Goal: Transaction & Acquisition: Purchase product/service

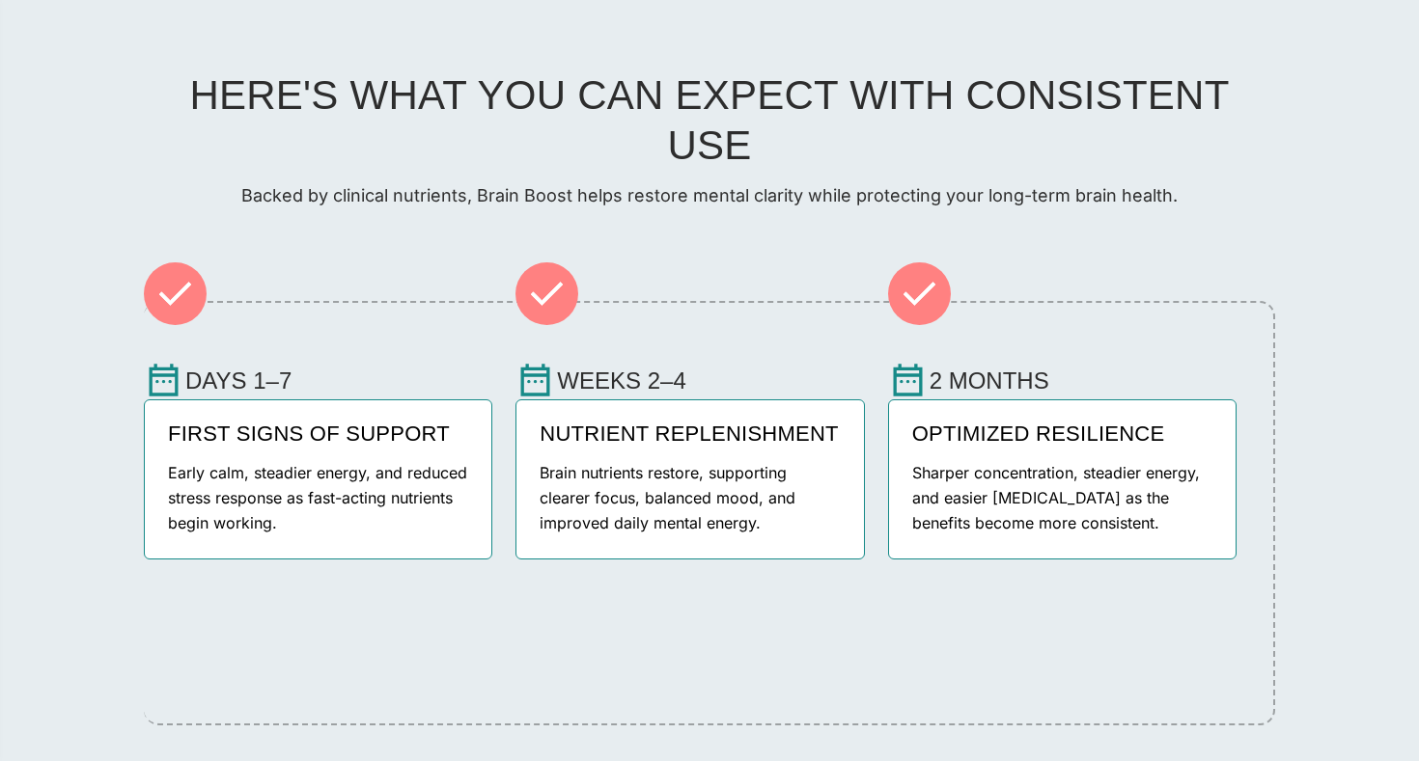
scroll to position [2458, 0]
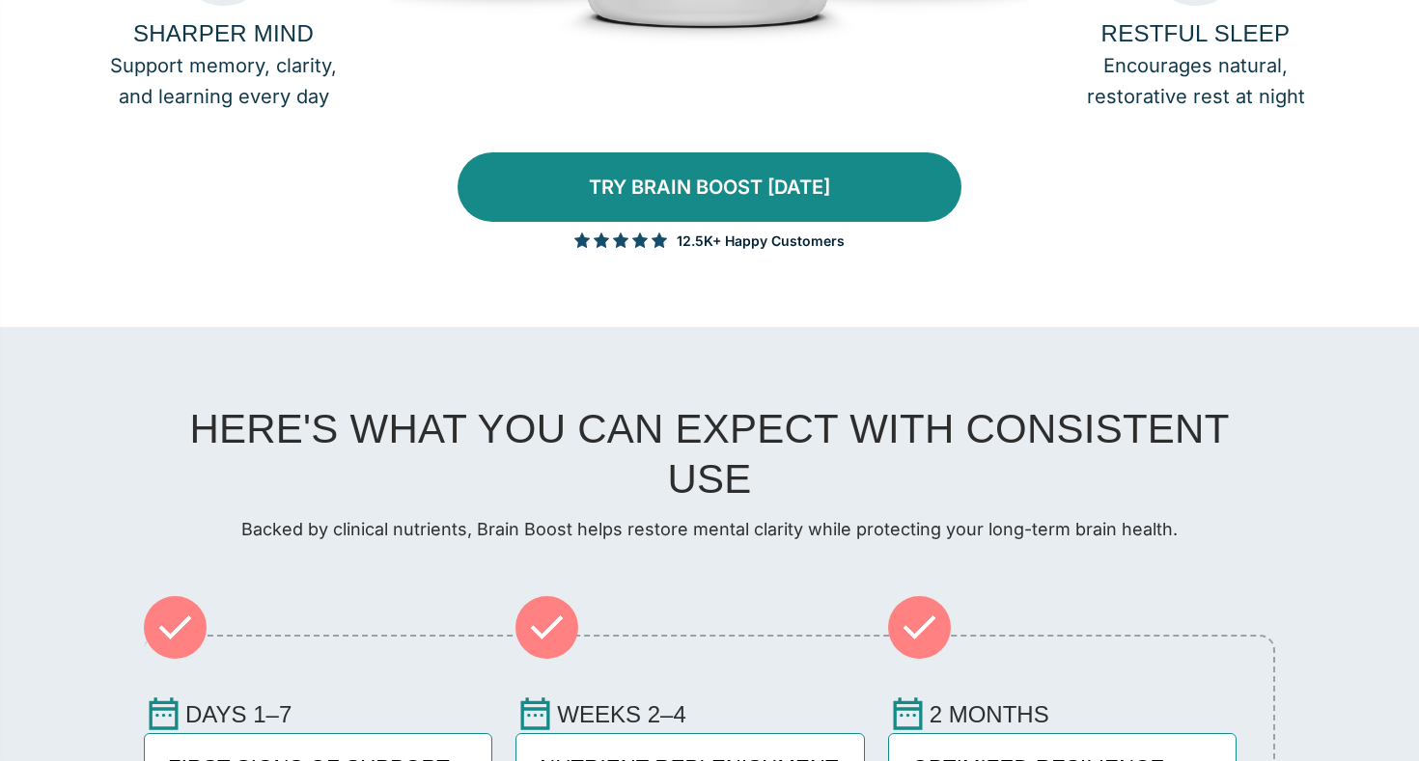
click at [725, 222] on link "TRY BRAIN BOOST [DATE]" at bounding box center [709, 186] width 504 height 69
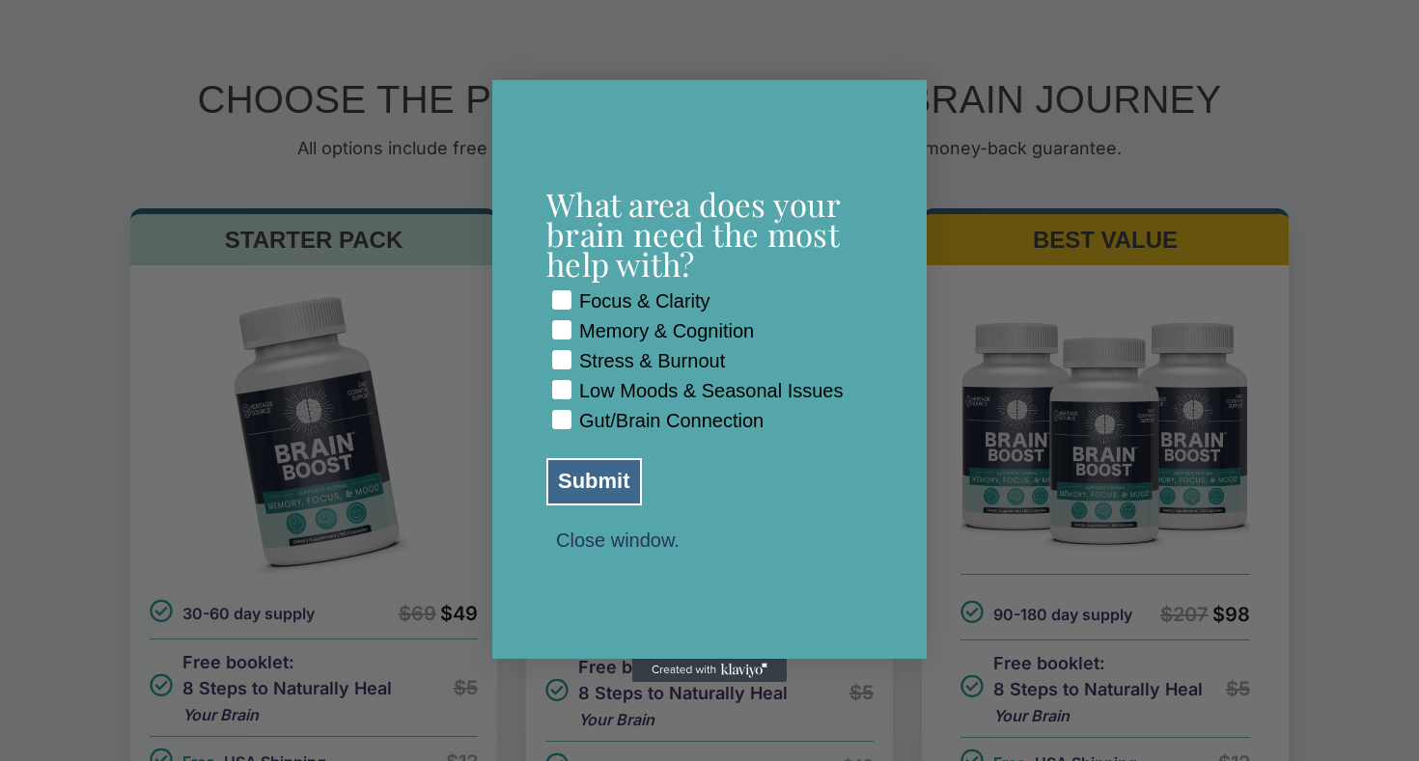
scroll to position [6141, 0]
click at [564, 291] on rect "POPUP Form" at bounding box center [562, 300] width 18 height 18
click at [560, 321] on rect "POPUP Form" at bounding box center [562, 330] width 18 height 18
click at [563, 351] on rect "POPUP Form" at bounding box center [562, 360] width 18 height 18
click at [610, 488] on button "Submit" at bounding box center [594, 481] width 96 height 47
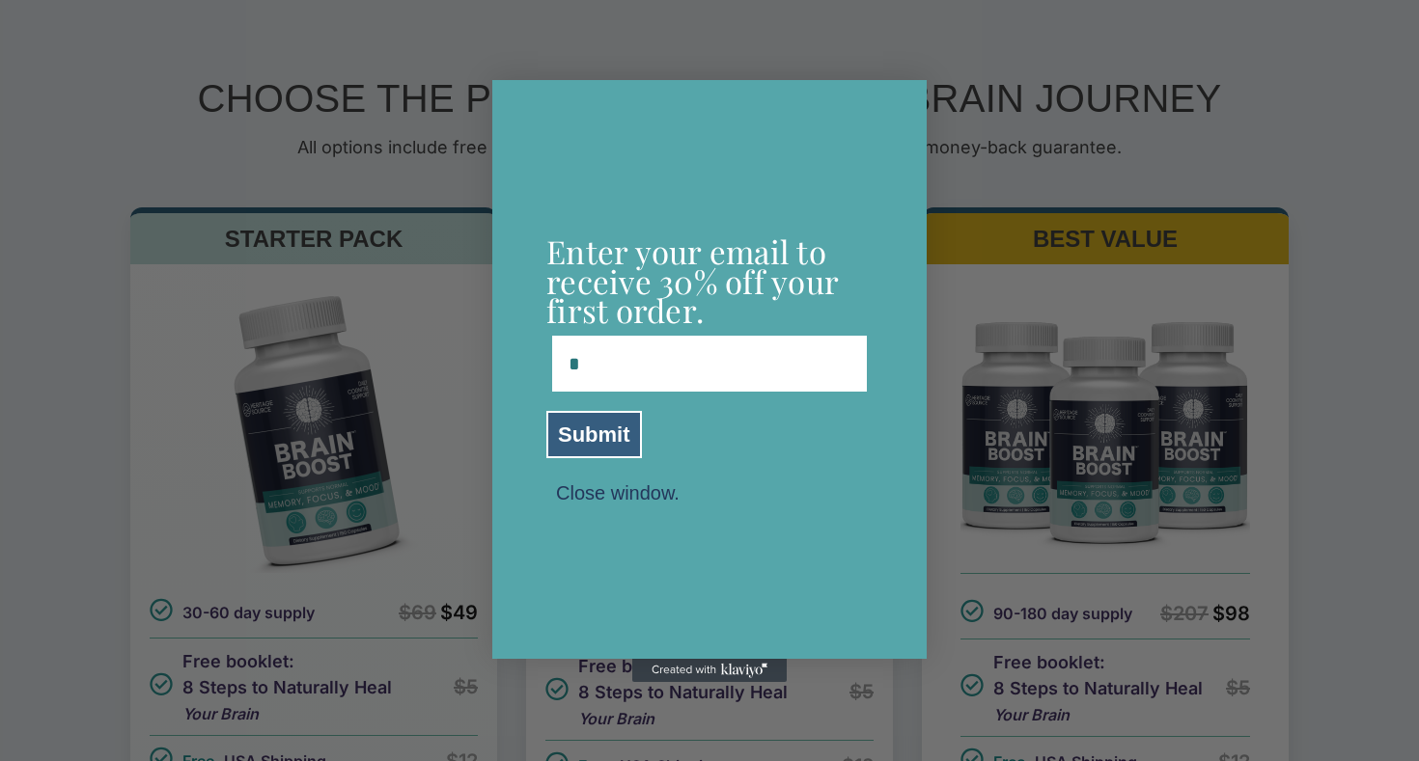
type input "**********"
click at [603, 432] on button "Submit" at bounding box center [594, 434] width 96 height 47
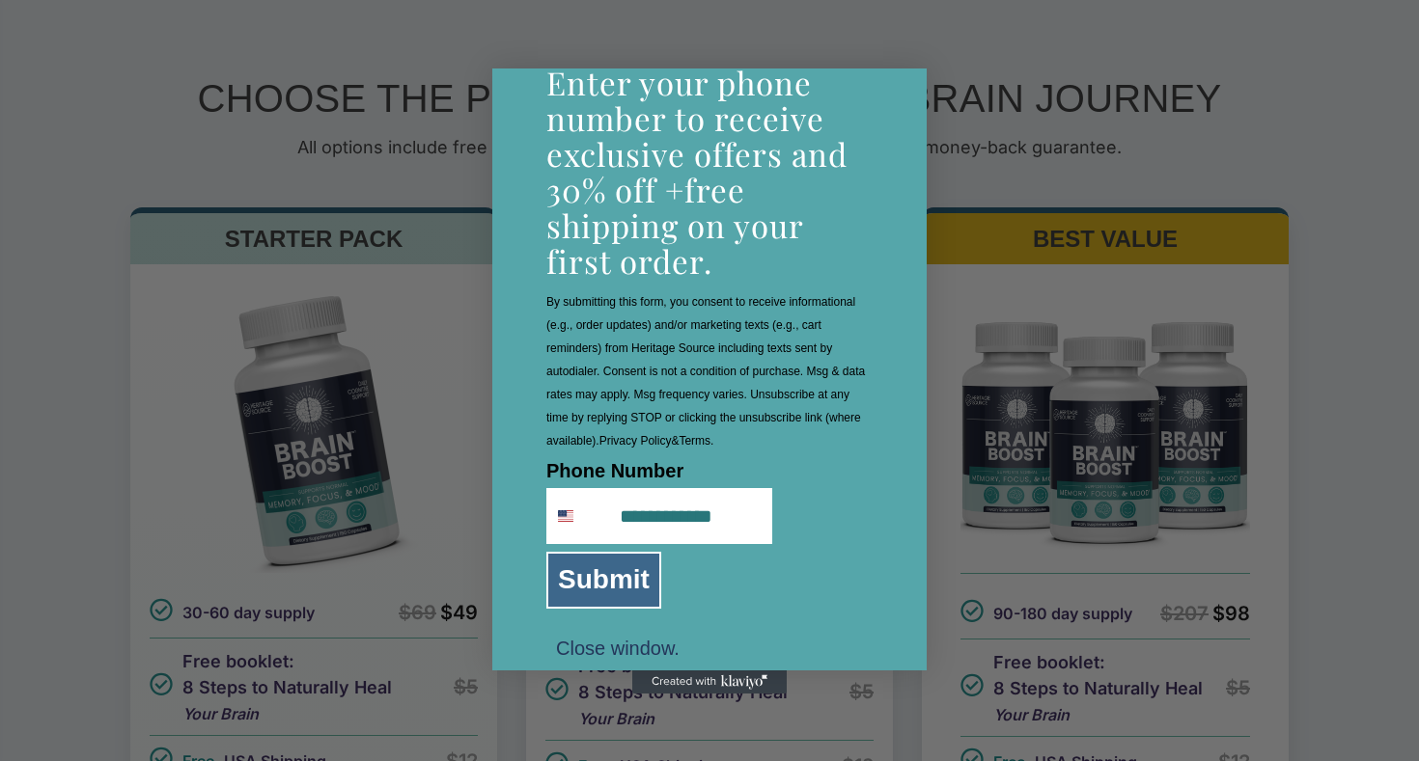
type input "**********"
click at [604, 577] on button "Submit" at bounding box center [603, 580] width 115 height 57
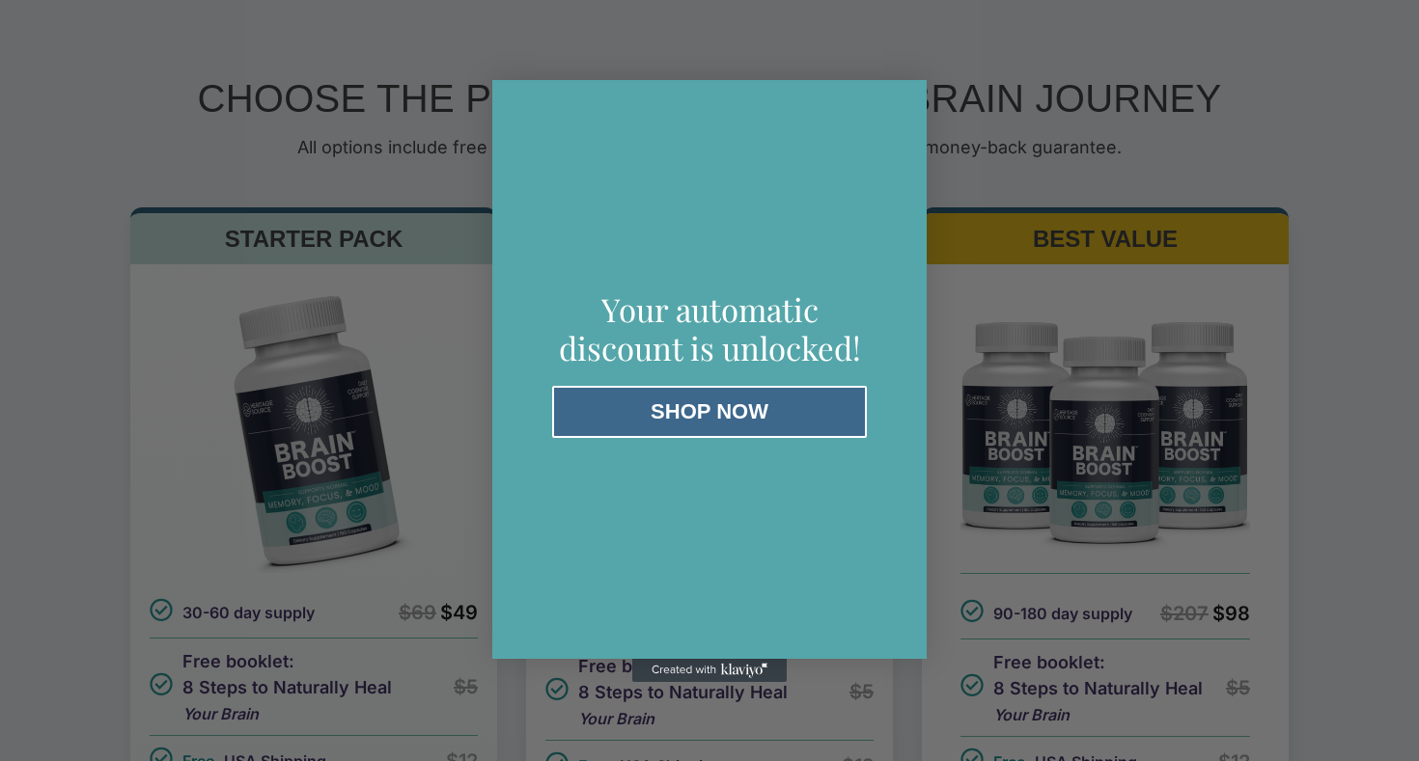
click at [710, 414] on button "SHOP NOW" at bounding box center [709, 412] width 315 height 52
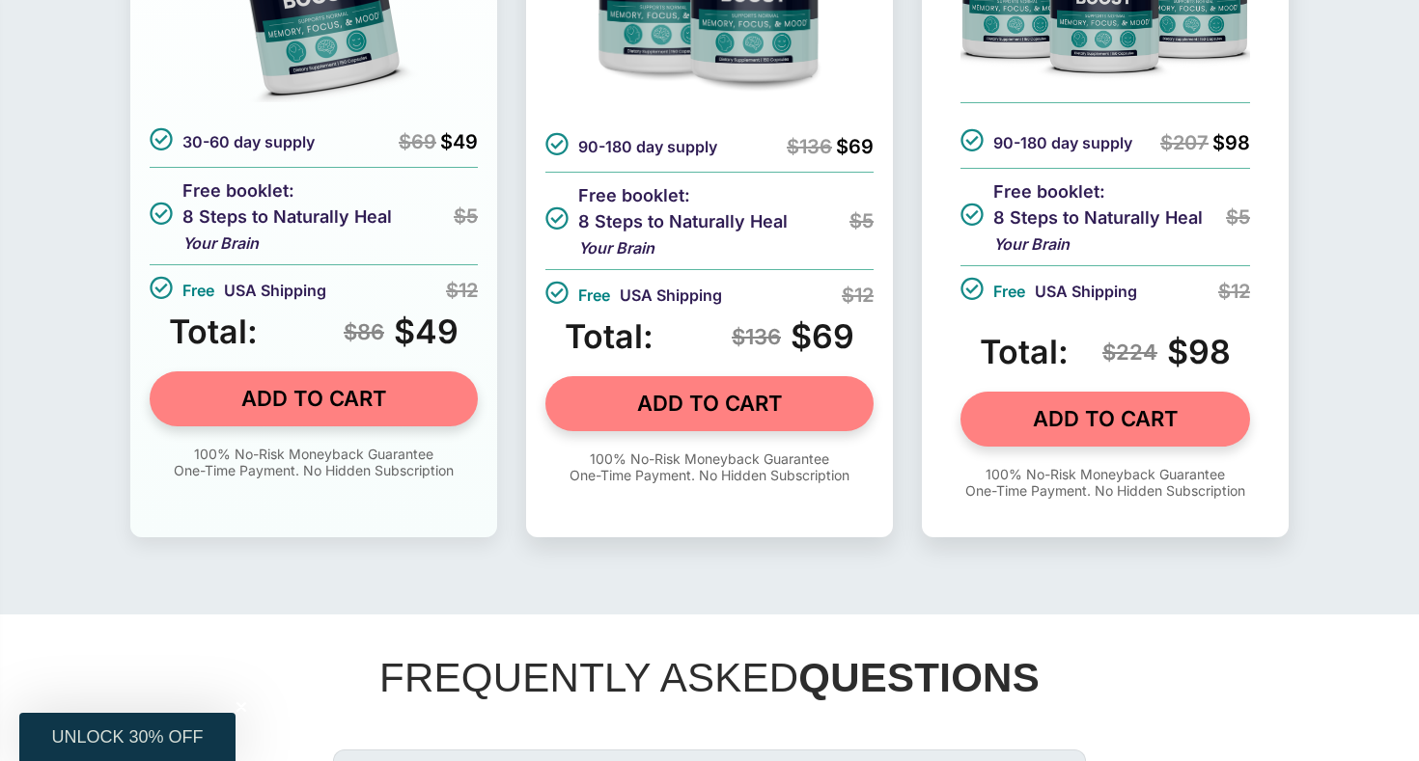
scroll to position [6632, 0]
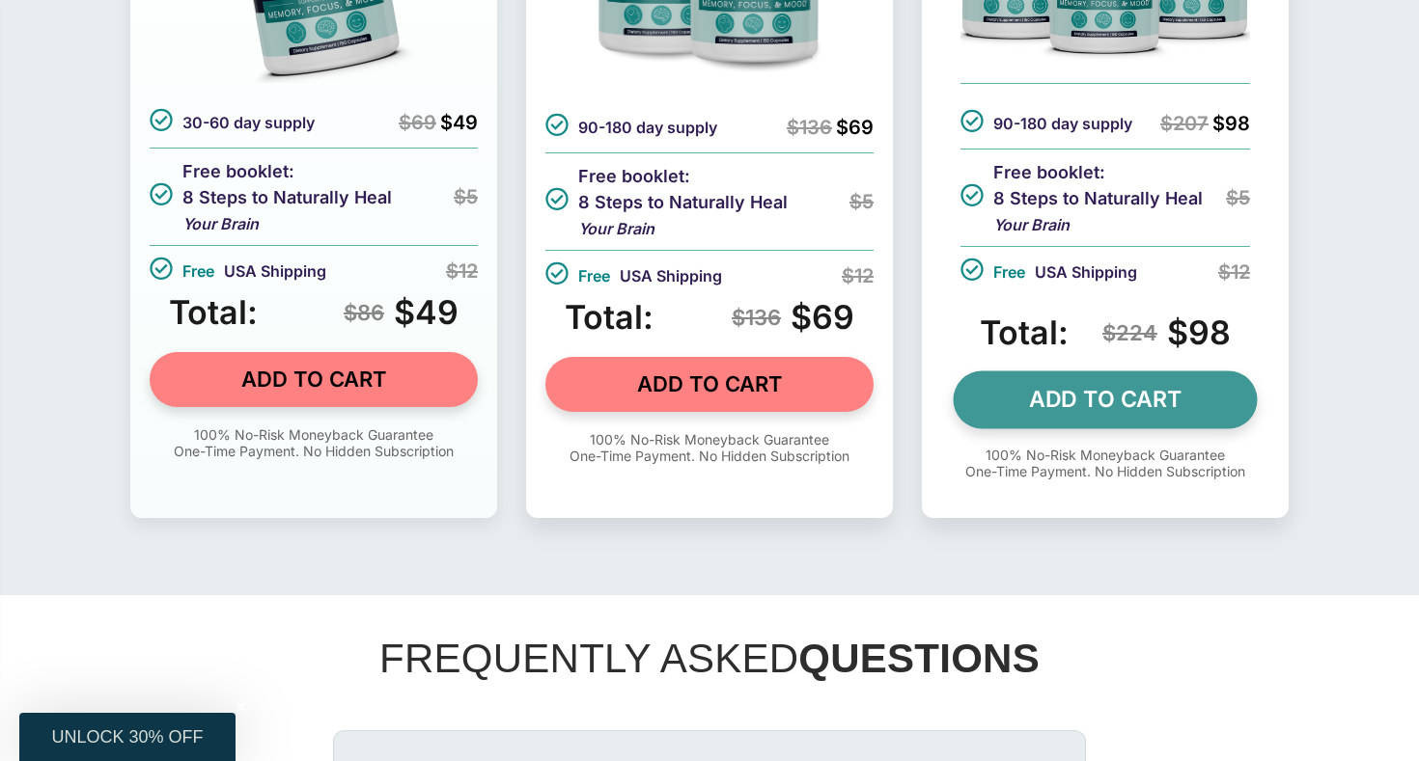
click at [1106, 428] on link "ADD TO CART" at bounding box center [1105, 400] width 304 height 58
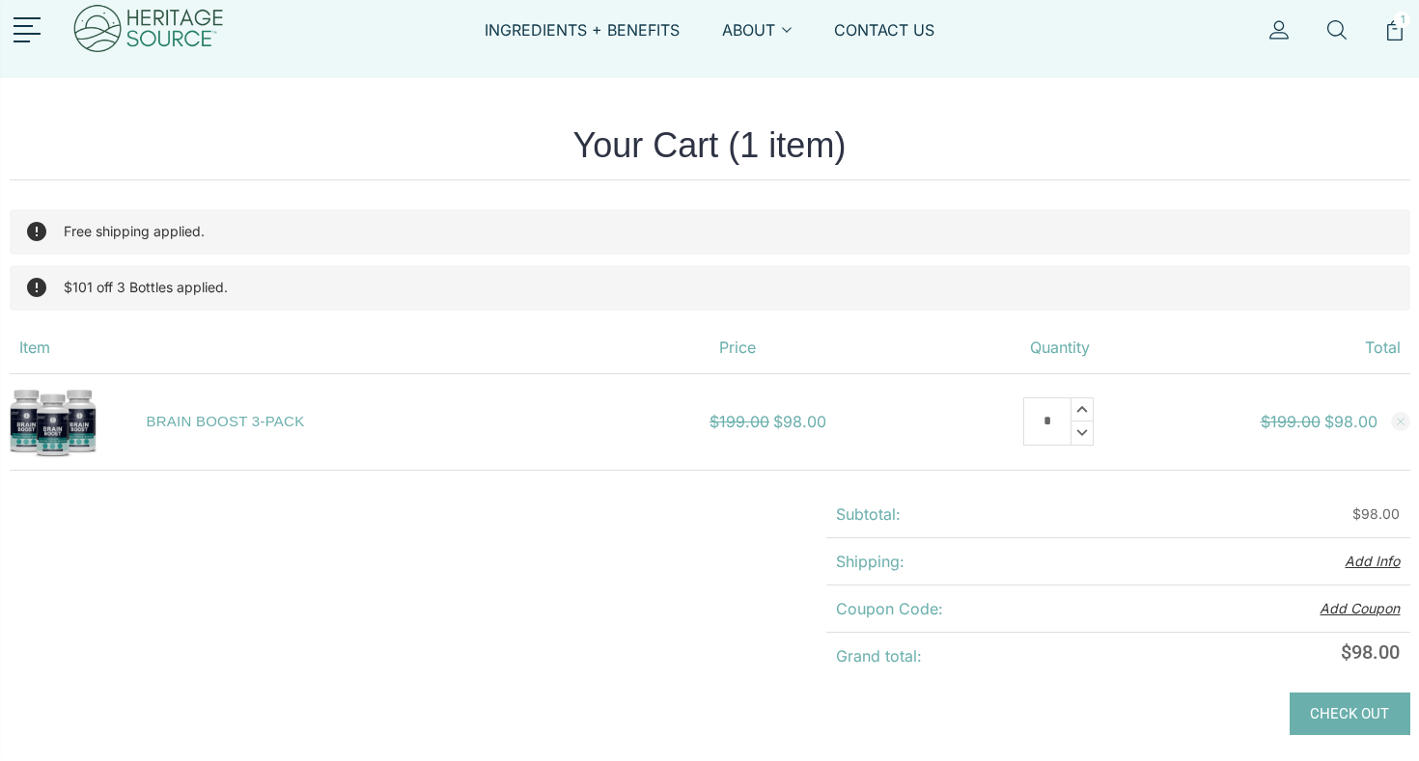
scroll to position [12, 0]
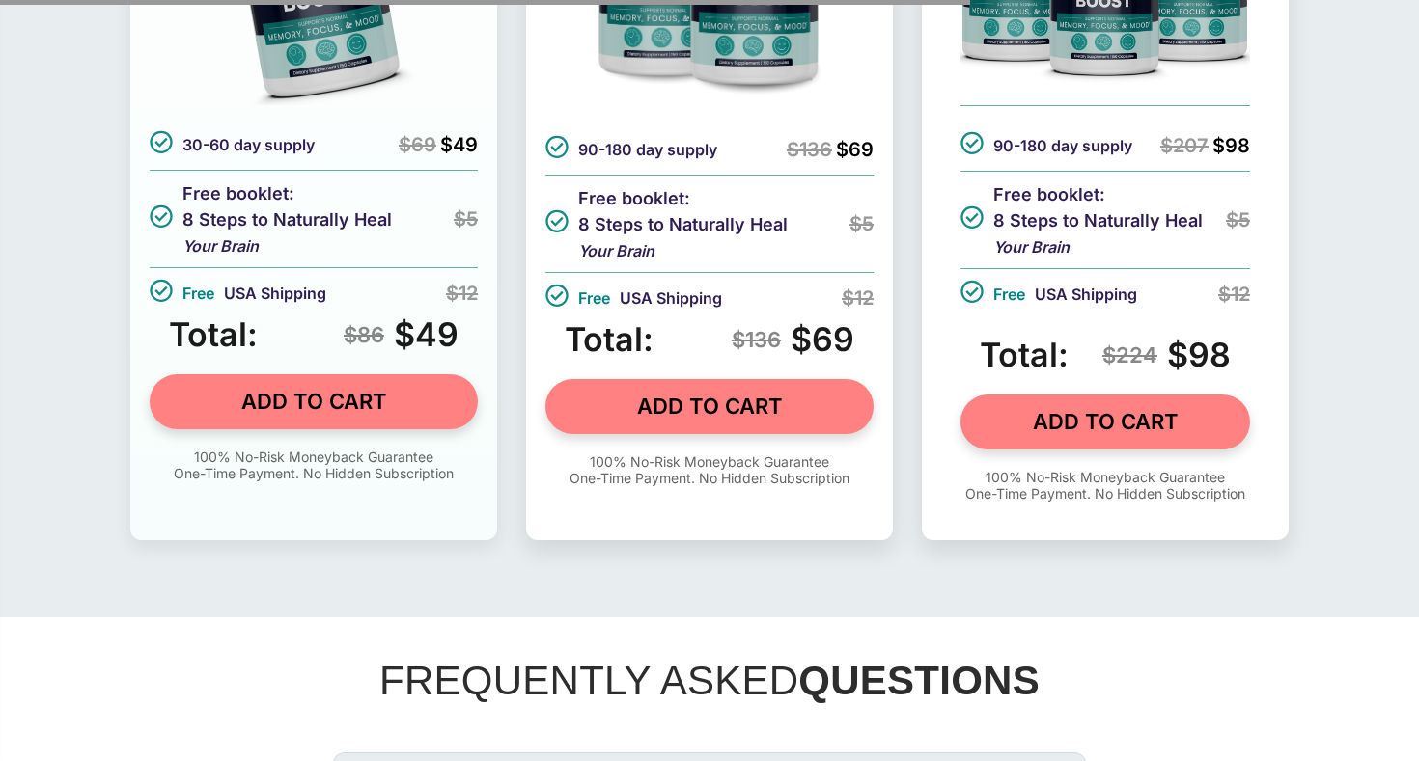
scroll to position [6608, 0]
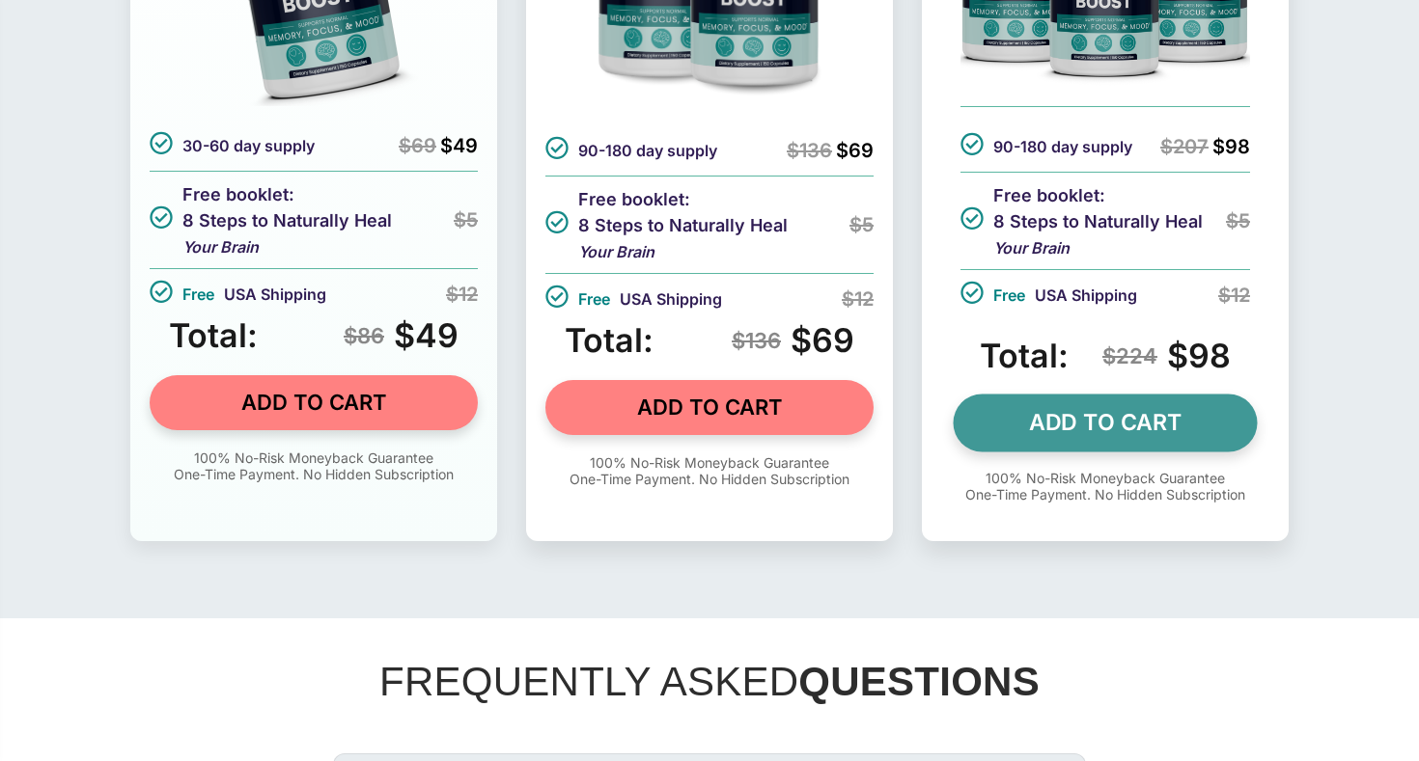
click at [1096, 452] on link "ADD TO CART" at bounding box center [1105, 423] width 304 height 58
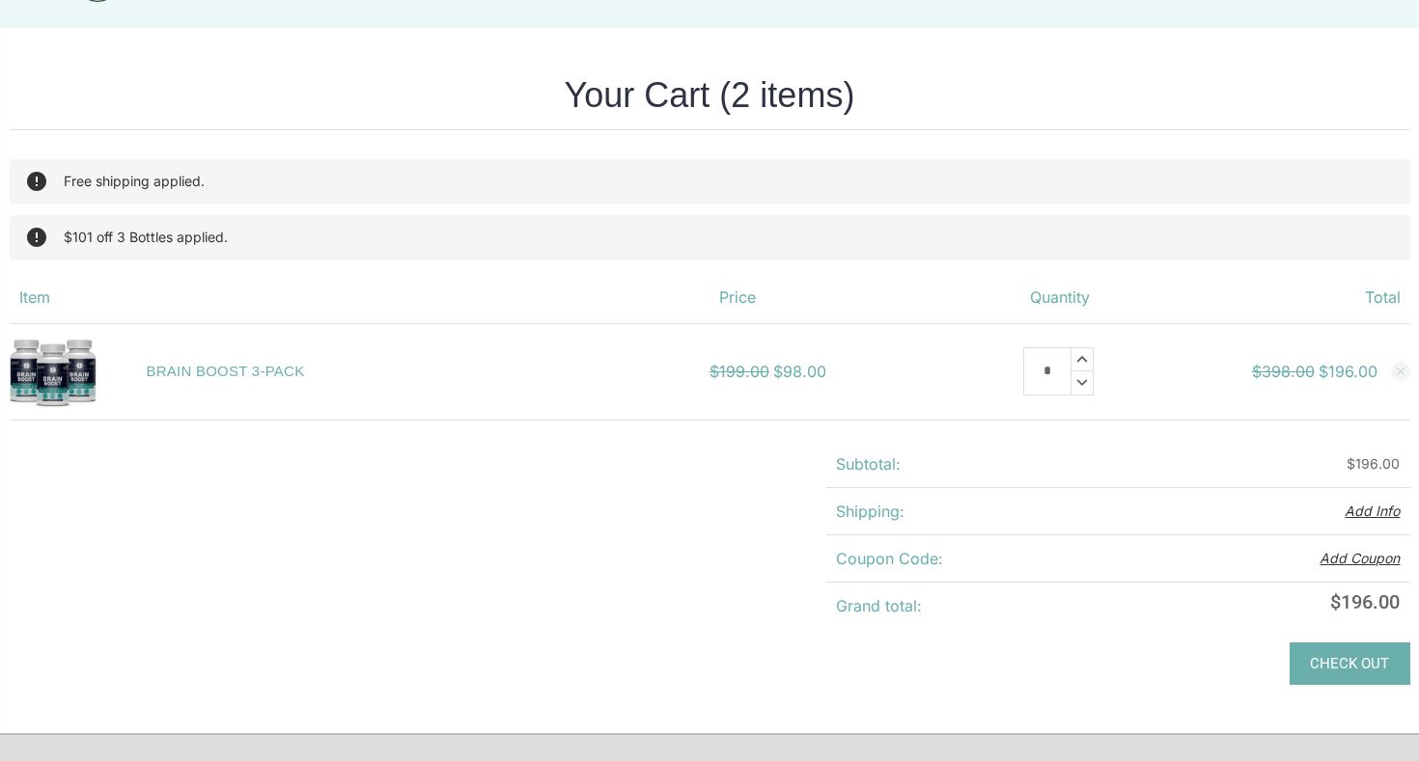
scroll to position [73, 0]
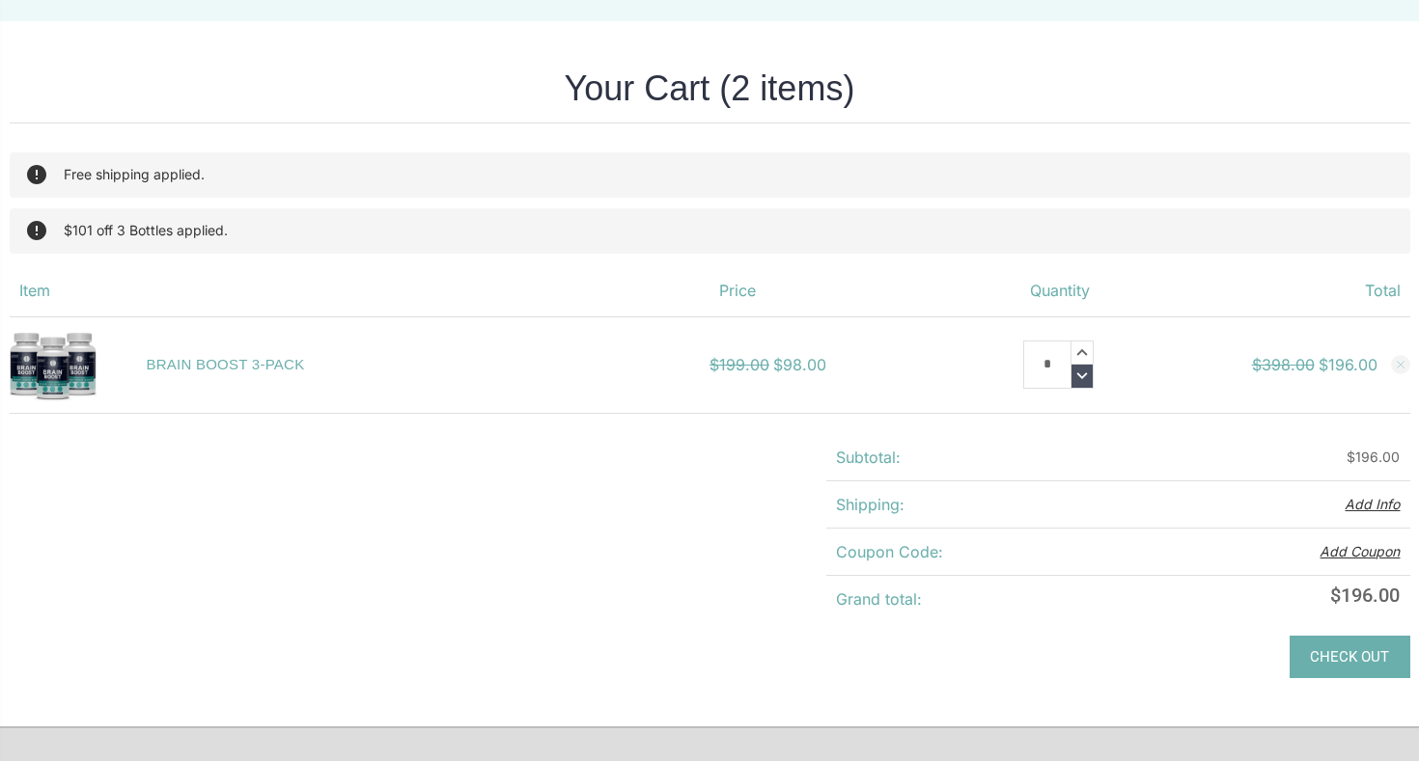
click at [1078, 373] on use at bounding box center [1081, 375] width 11 height 7
